Goal: Information Seeking & Learning: Learn about a topic

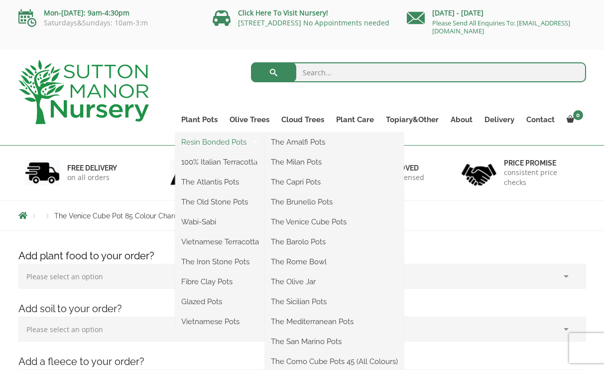
click at [215, 141] on link "Resin Bonded Pots" at bounding box center [220, 142] width 90 height 15
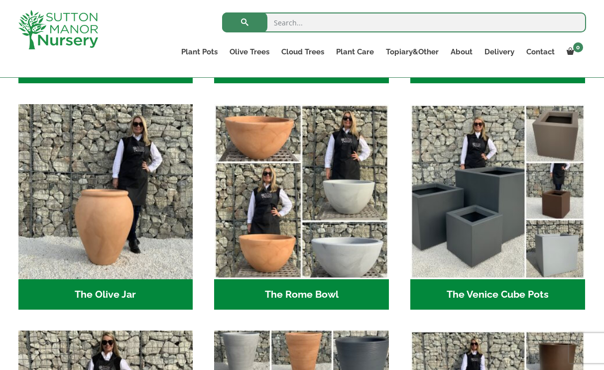
scroll to position [920, 0]
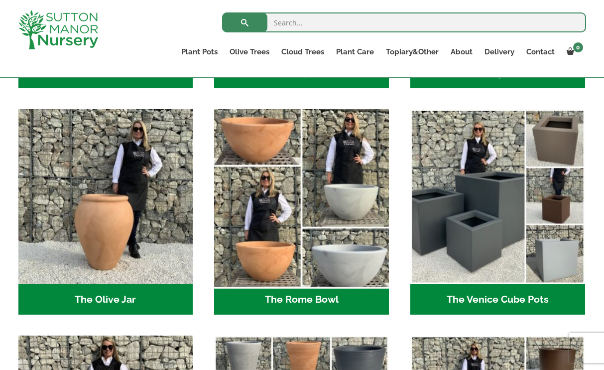
click at [354, 220] on img "Visit product category The Rome Bowl" at bounding box center [301, 196] width 183 height 183
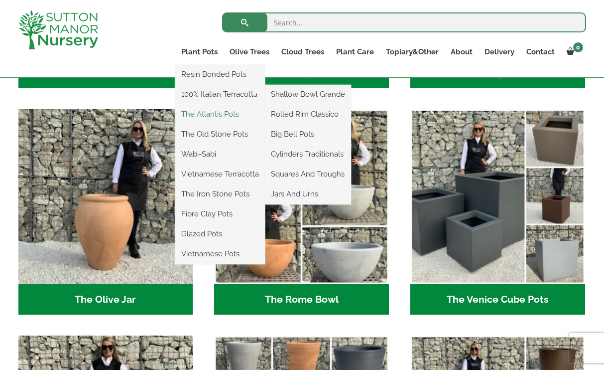
click at [216, 114] on link "The Atlantis Pots" at bounding box center [220, 114] width 90 height 15
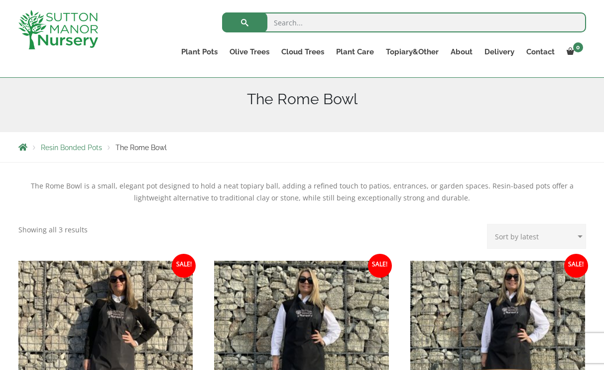
scroll to position [73, 0]
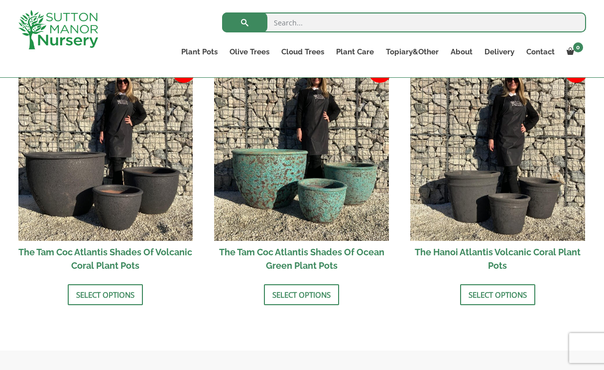
scroll to position [872, 0]
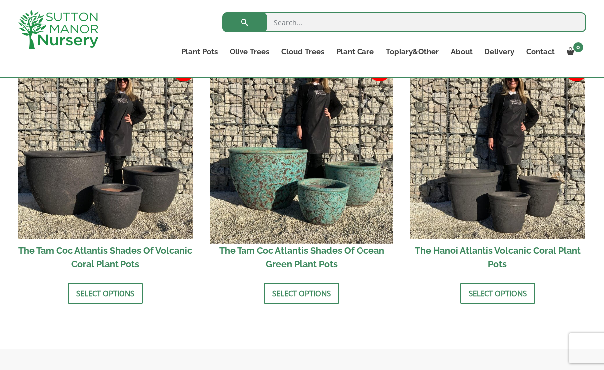
click at [320, 178] on img at bounding box center [301, 151] width 183 height 183
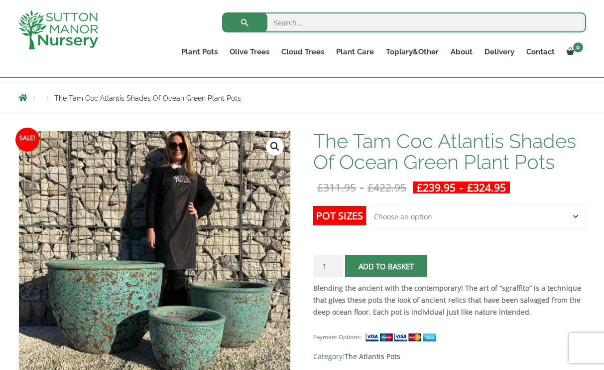
scroll to position [99, 0]
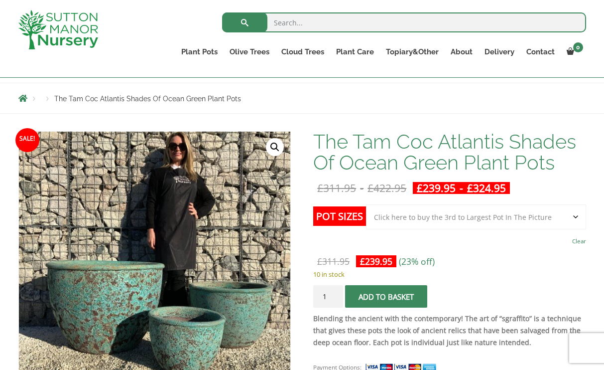
select select "Click here to buy the 2nd to Largest Pot In The Picture"
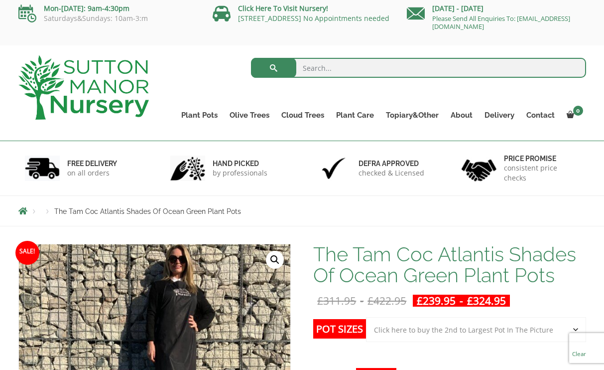
click at [372, 64] on input "search" at bounding box center [418, 68] width 335 height 20
type input "planters"
click at [274, 68] on button "submit" at bounding box center [273, 68] width 45 height 20
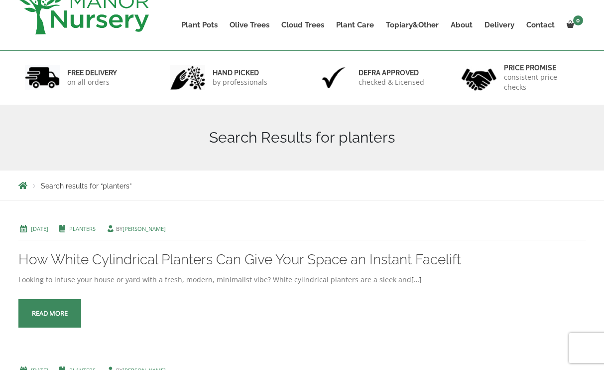
scroll to position [44, 0]
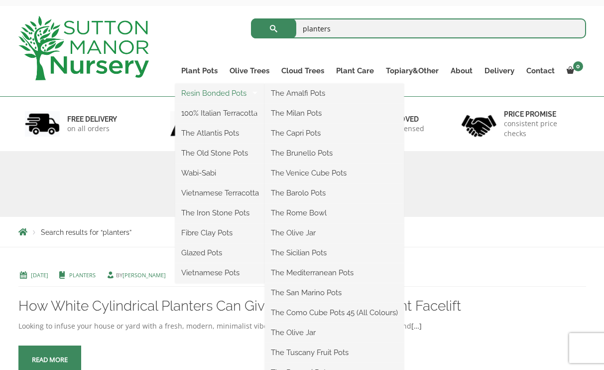
click at [213, 95] on link "Resin Bonded Pots" at bounding box center [220, 93] width 90 height 15
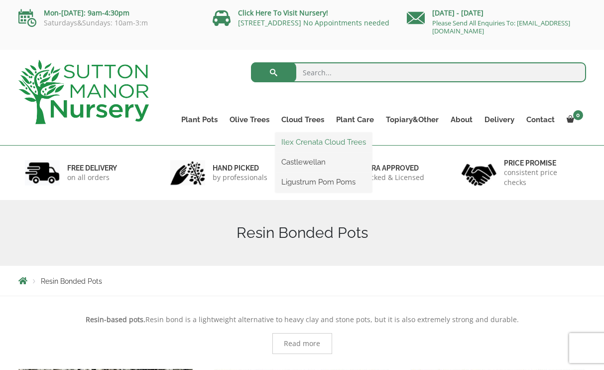
click at [312, 142] on link "Ilex Crenata Cloud Trees" at bounding box center [324, 142] width 97 height 15
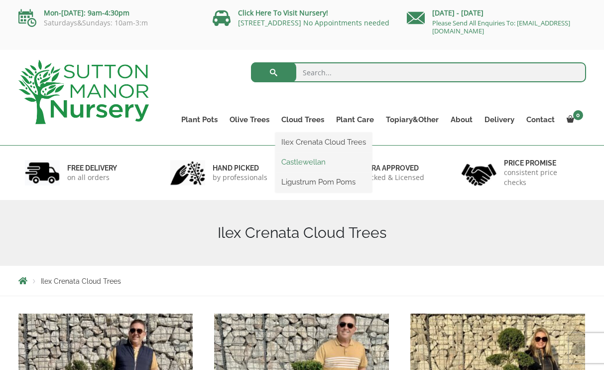
click at [303, 162] on link "Castlewellan" at bounding box center [324, 161] width 97 height 15
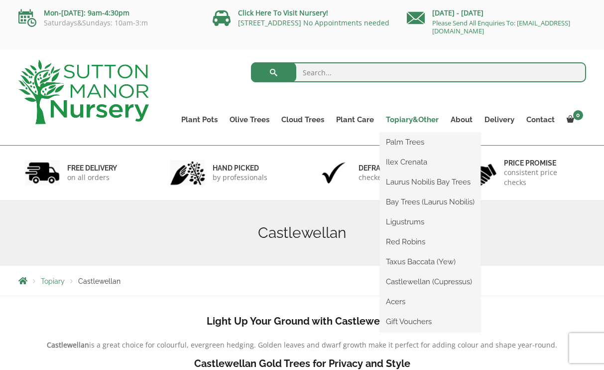
click at [412, 121] on link "Topiary&Other" at bounding box center [412, 120] width 65 height 14
